Goal: Navigation & Orientation: Find specific page/section

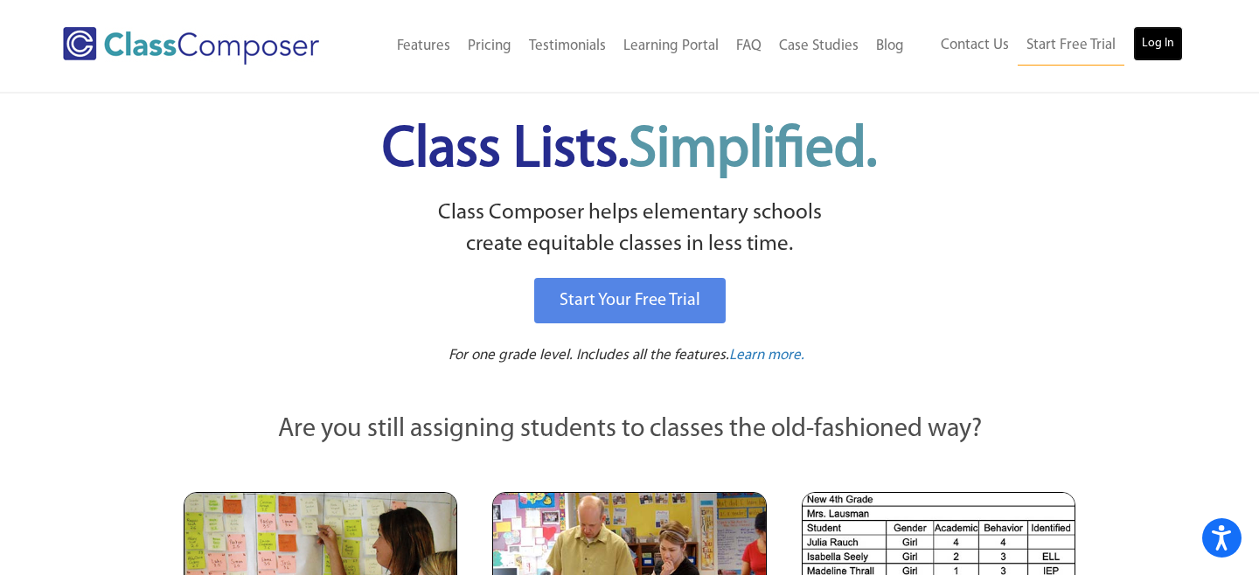
click at [1157, 46] on link "Log In" at bounding box center [1158, 43] width 50 height 35
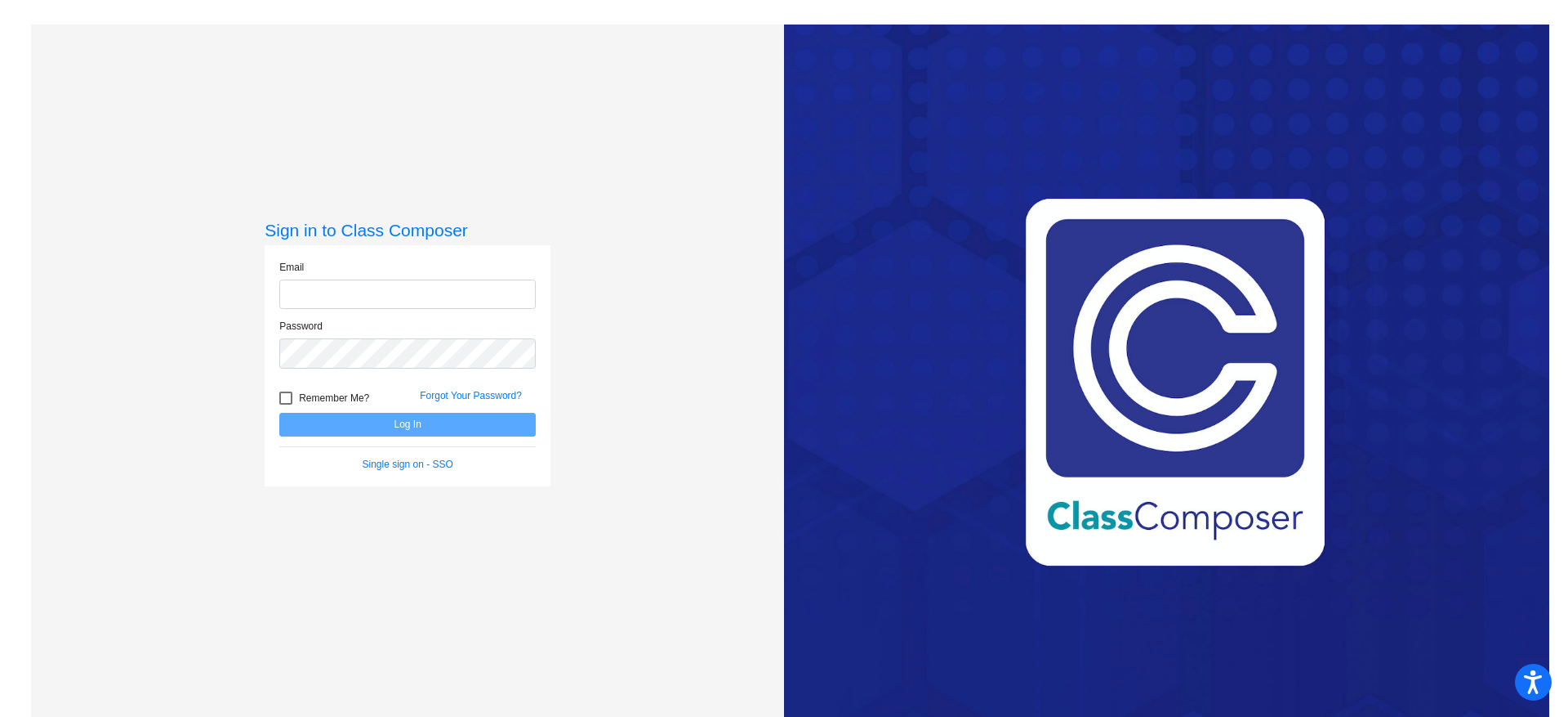
type input "[EMAIL_ADDRESS][DOMAIN_NAME]"
click at [435, 432] on button "Log In" at bounding box center [407, 423] width 256 height 23
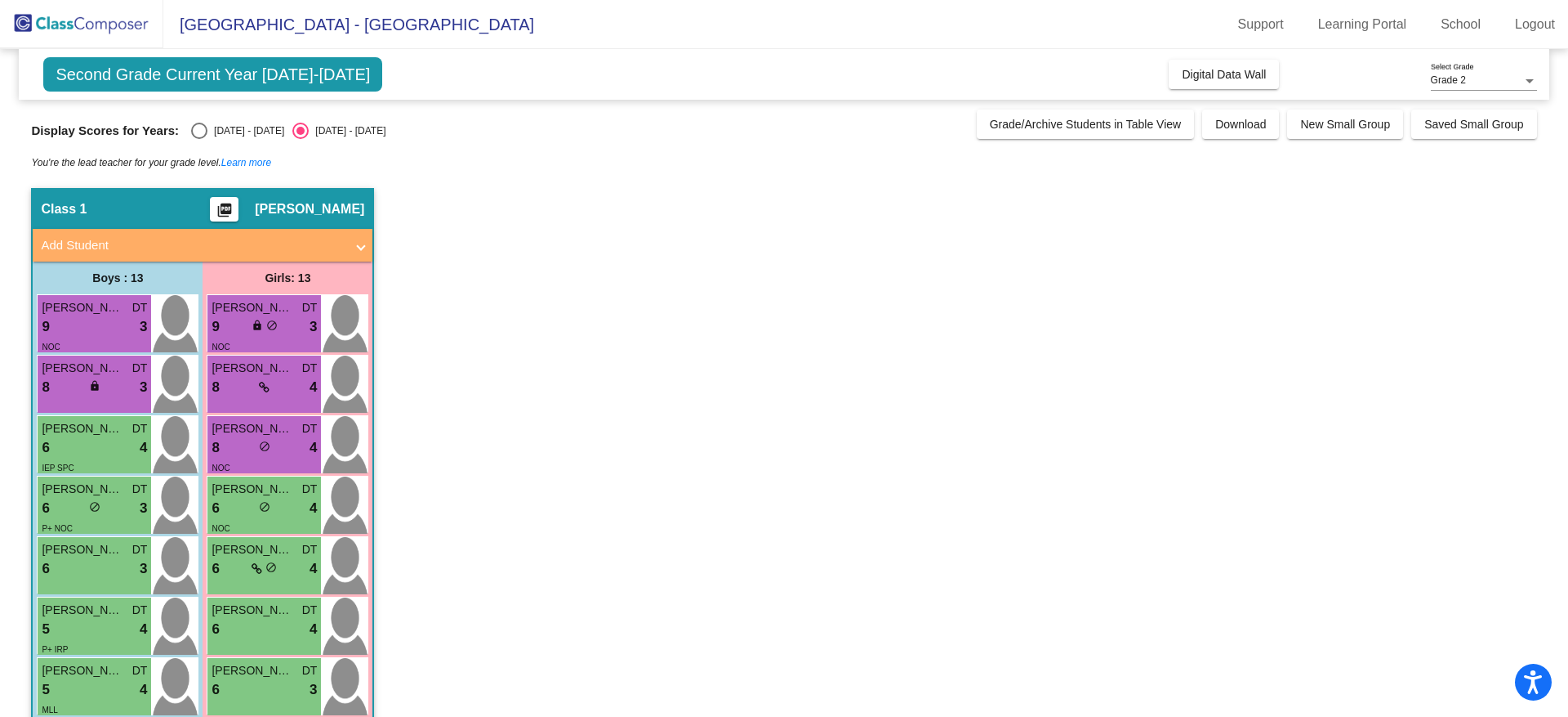
click at [285, 76] on span "Second Grade Current Year [DATE]-[DATE]" at bounding box center [212, 74] width 339 height 35
click at [209, 62] on span "Second Grade Current Year [DATE]-[DATE]" at bounding box center [212, 74] width 339 height 35
